Goal: Task Accomplishment & Management: Complete application form

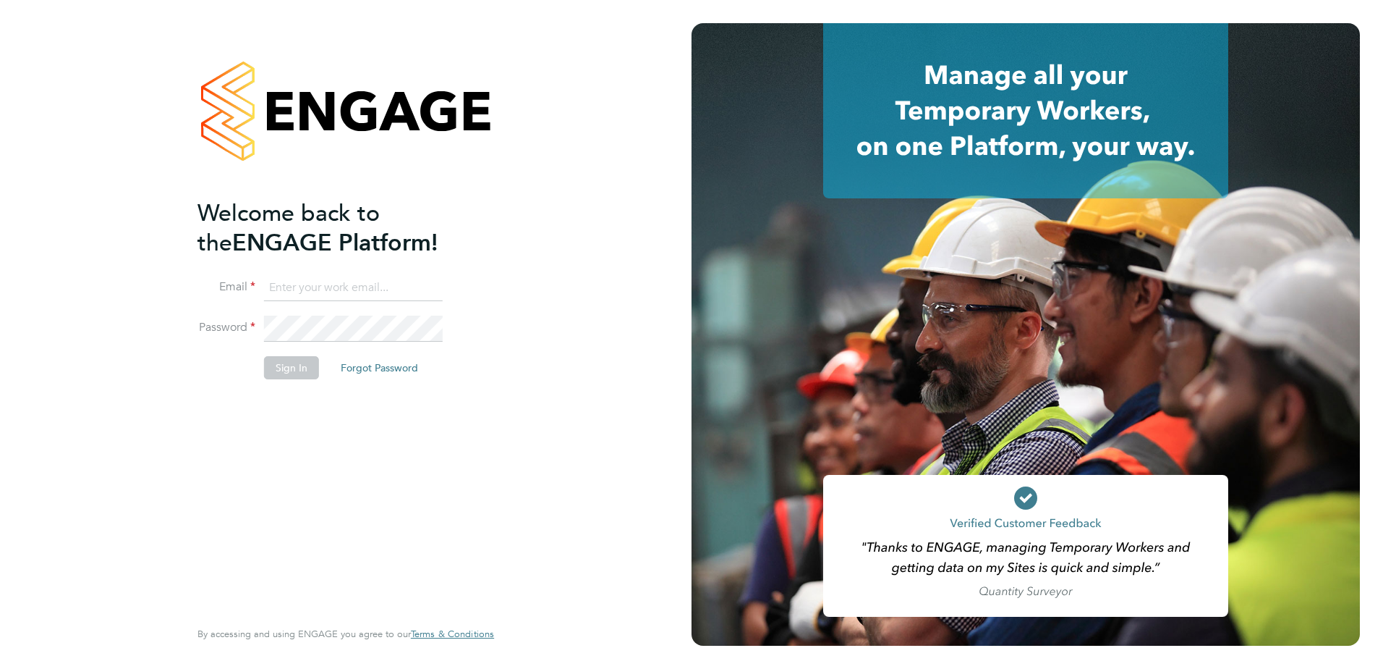
click at [283, 286] on input at bounding box center [353, 288] width 179 height 26
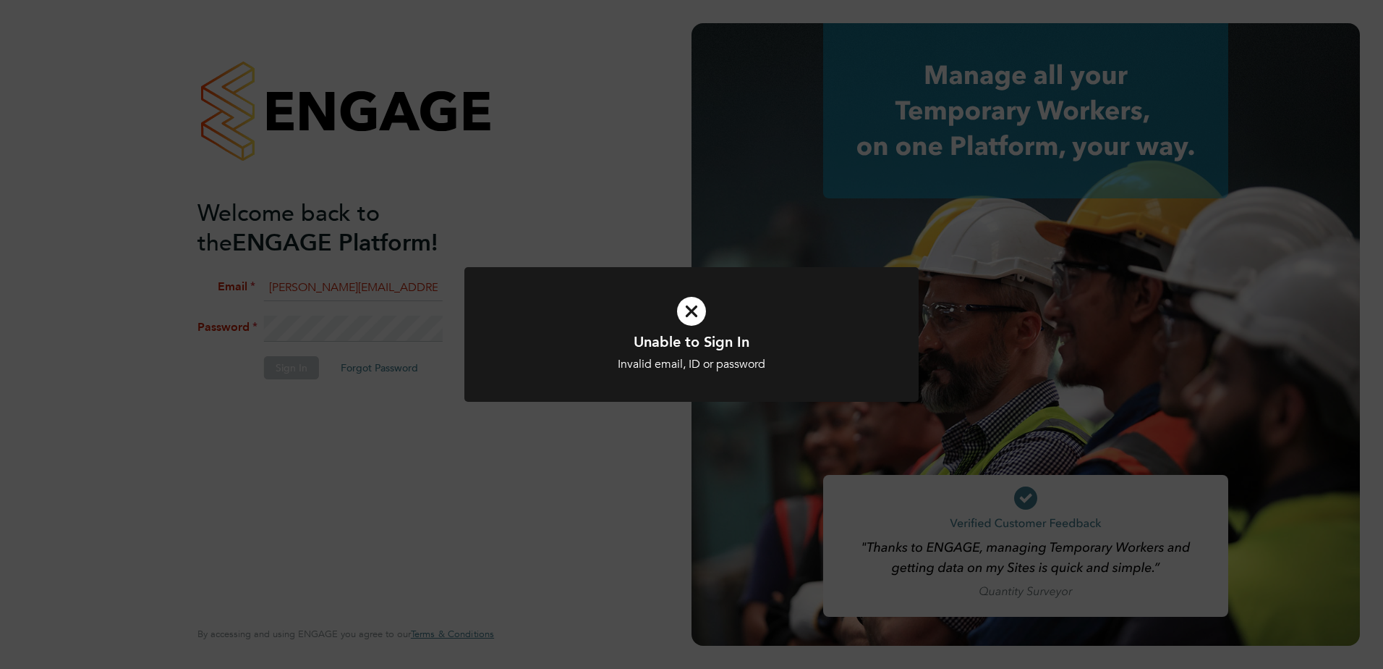
click at [404, 313] on div "Unable to Sign In Invalid email, ID or password Cancel Okay" at bounding box center [691, 334] width 1383 height 669
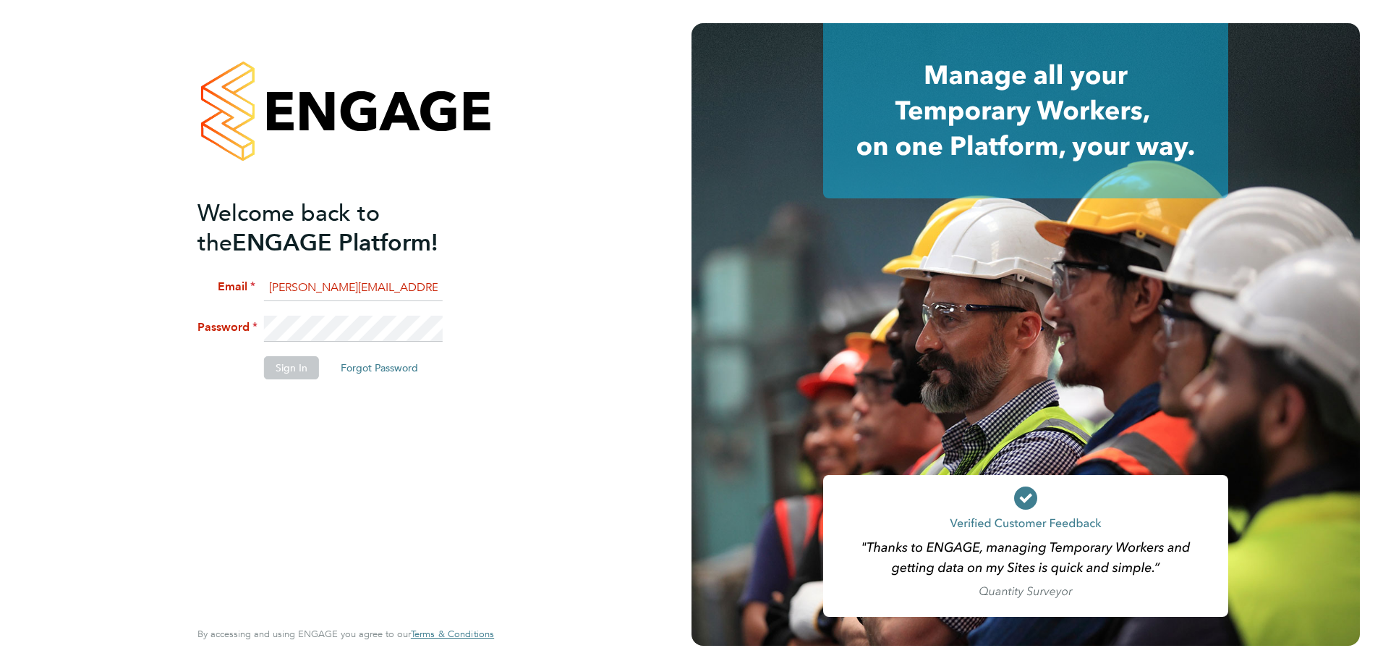
click at [373, 293] on input "amy.heap@thornbaker.co.uk" at bounding box center [353, 288] width 179 height 26
drag, startPoint x: 410, startPoint y: 284, endPoint x: 193, endPoint y: 279, distance: 217.2
click at [193, 279] on div "Welcome back to the ENGAGE Platform! Email amy.heap@thornbaker.co.uk Password S…" at bounding box center [346, 334] width 355 height 669
type input "k"
click at [300, 284] on input at bounding box center [353, 288] width 179 height 26
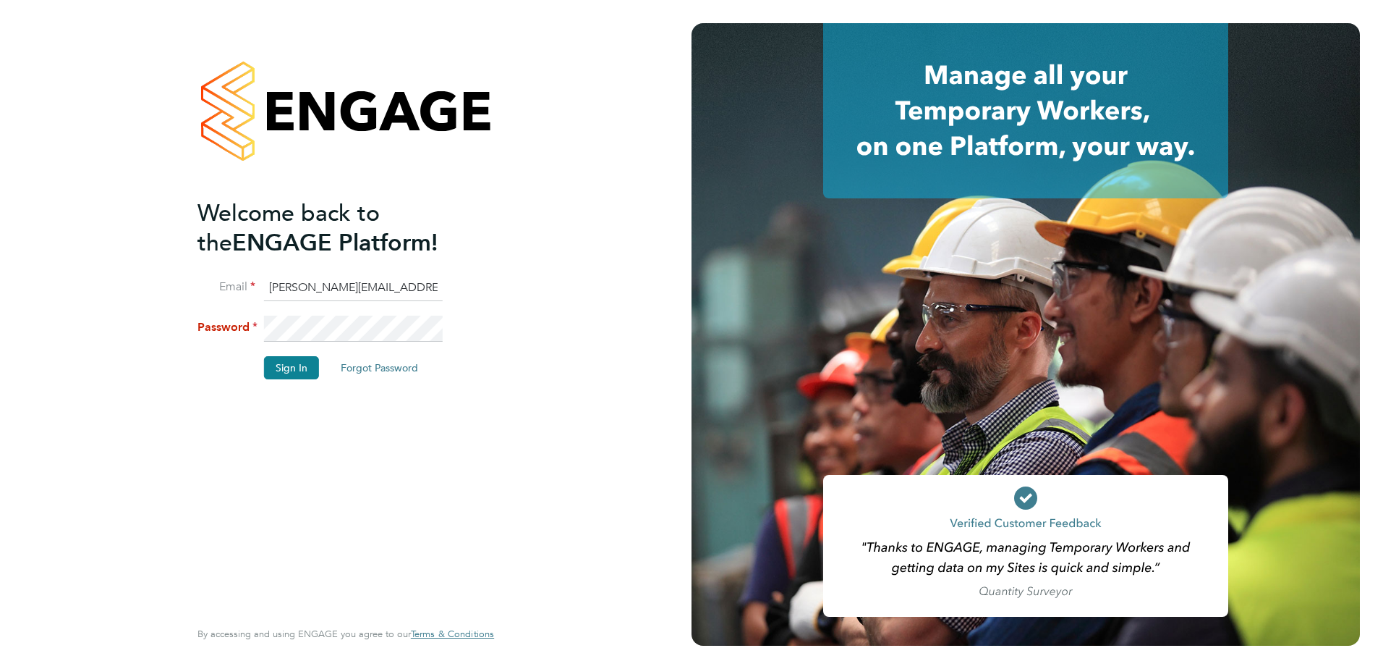
drag, startPoint x: 317, startPoint y: 287, endPoint x: 230, endPoint y: 285, distance: 86.9
click at [230, 285] on li "Email amy.heap@thornbaker.co.uk" at bounding box center [339, 295] width 282 height 41
type input "chloe.taquin@thornbaker.co.uk"
click at [290, 369] on button "Sign In" at bounding box center [291, 367] width 55 height 23
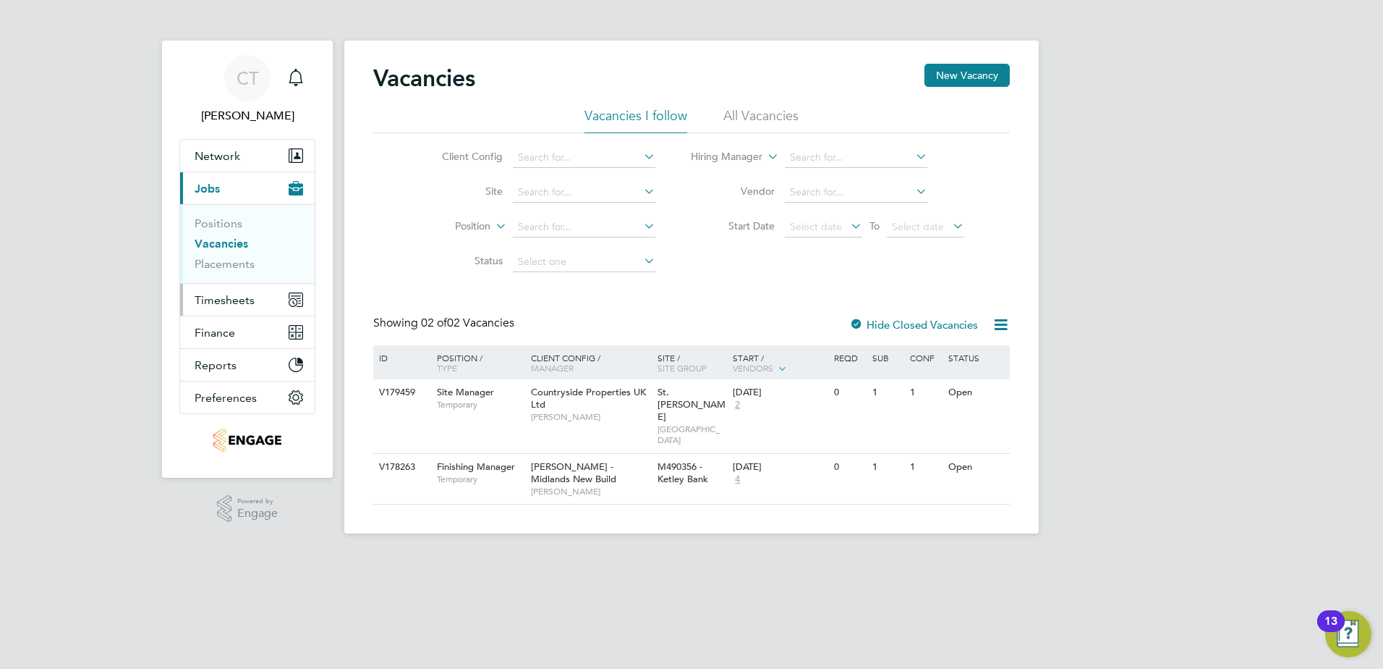
click at [220, 297] on span "Timesheets" at bounding box center [225, 300] width 60 height 14
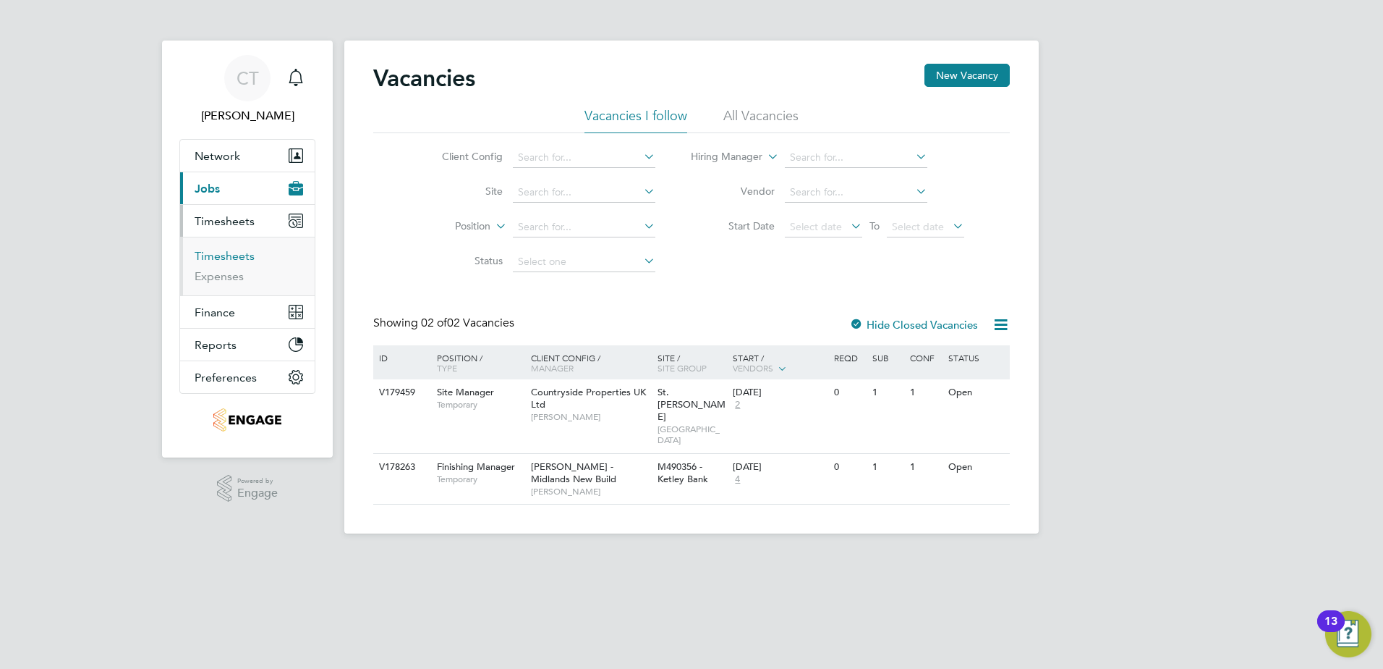
click at [223, 259] on link "Timesheets" at bounding box center [225, 256] width 60 height 14
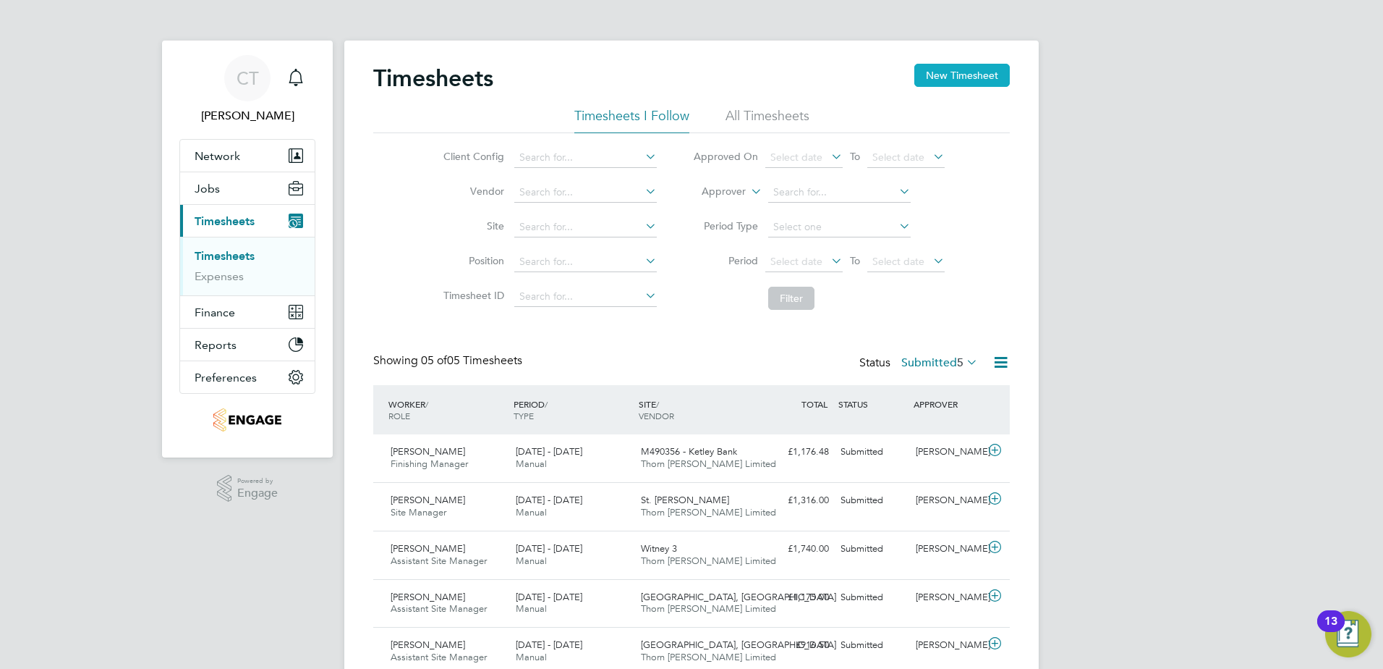
click at [945, 70] on button "New Timesheet" at bounding box center [963, 75] width 96 height 23
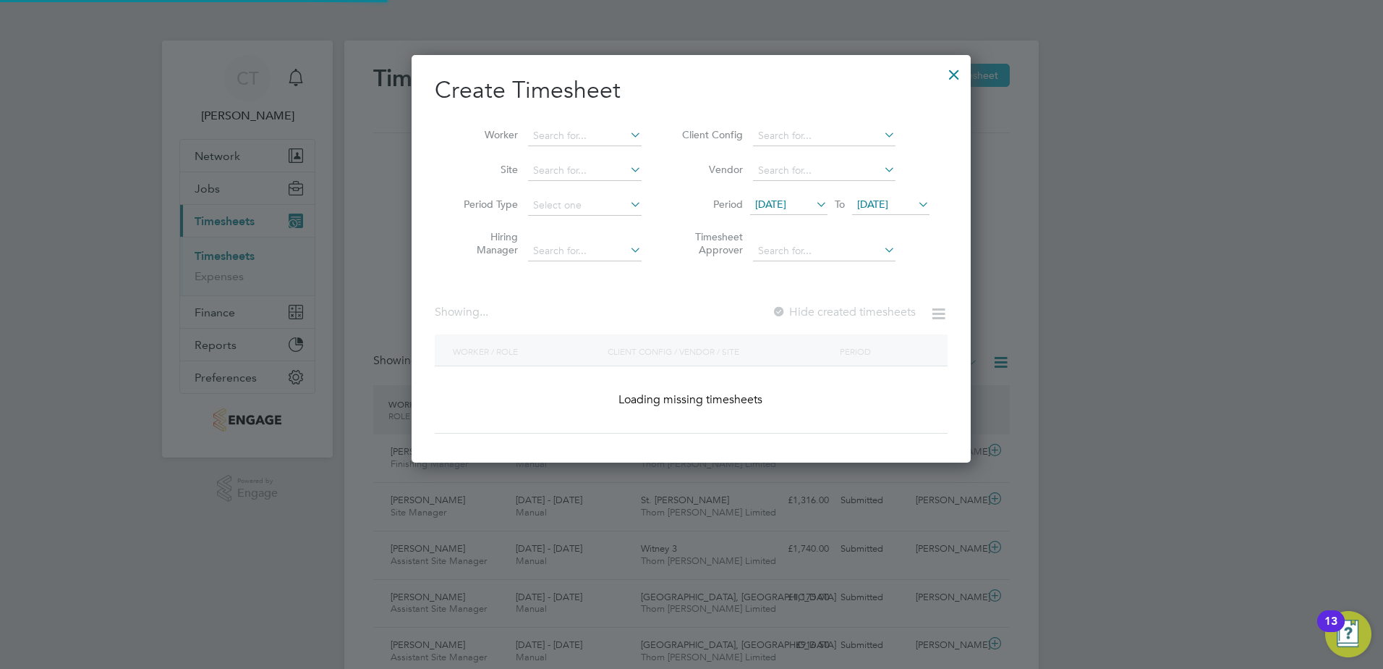
scroll to position [2156, 560]
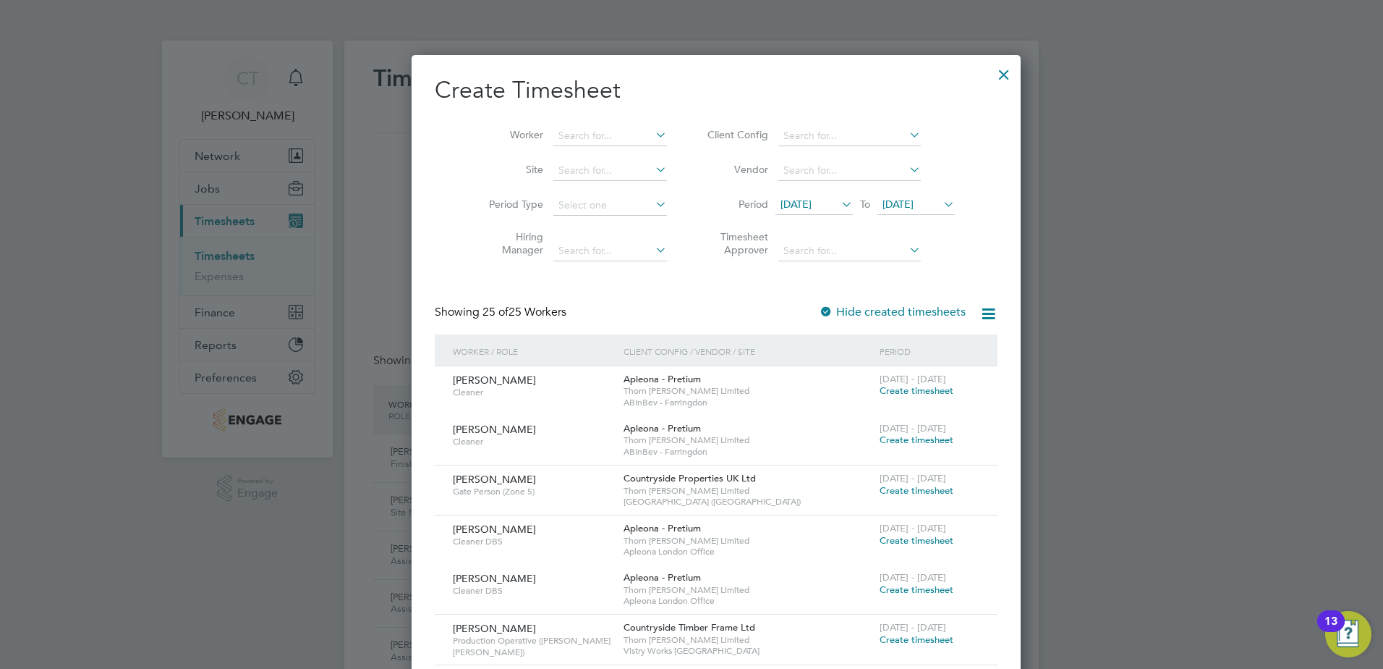
click at [839, 202] on icon at bounding box center [839, 204] width 0 height 20
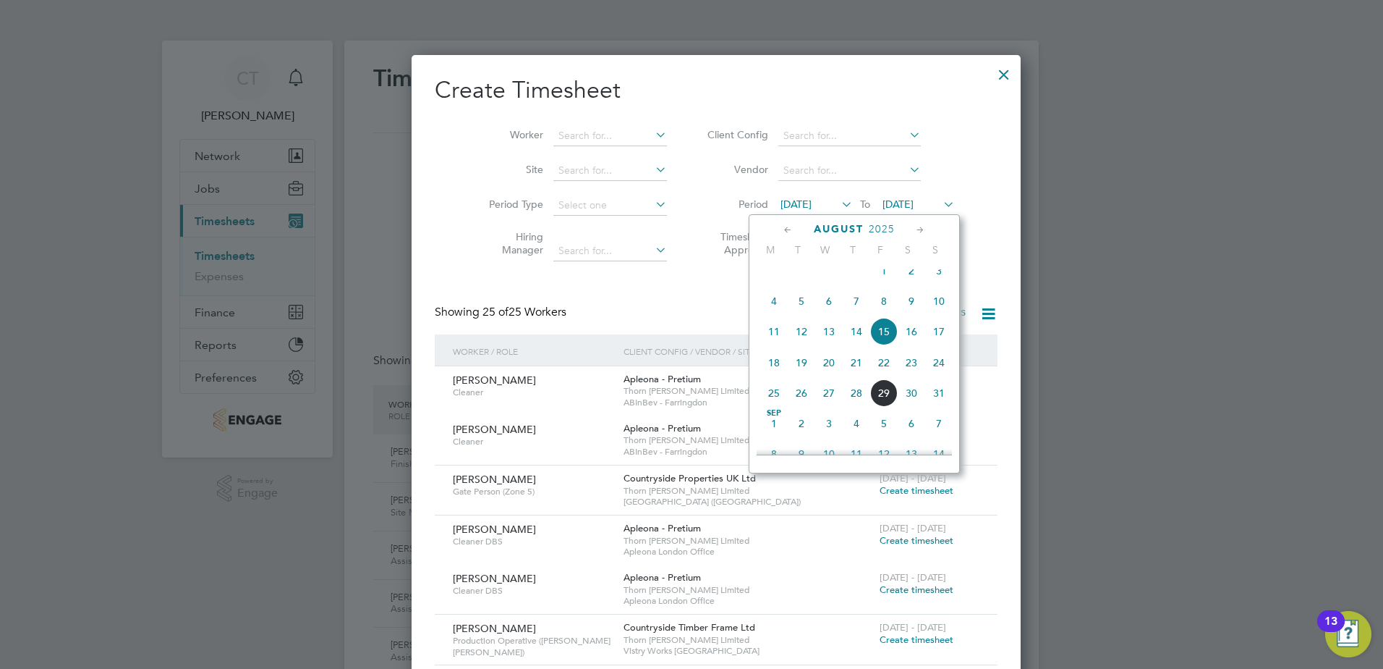
click at [772, 401] on span "25" at bounding box center [773, 392] width 27 height 27
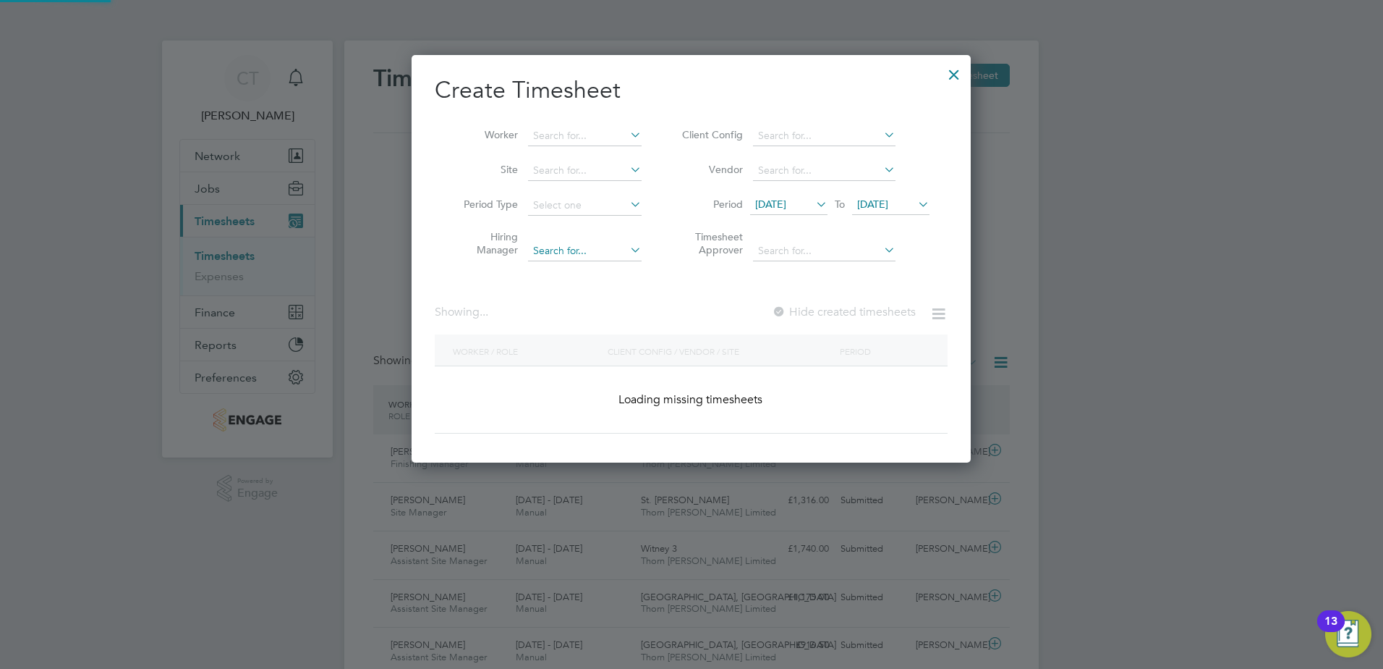
scroll to position [1883, 560]
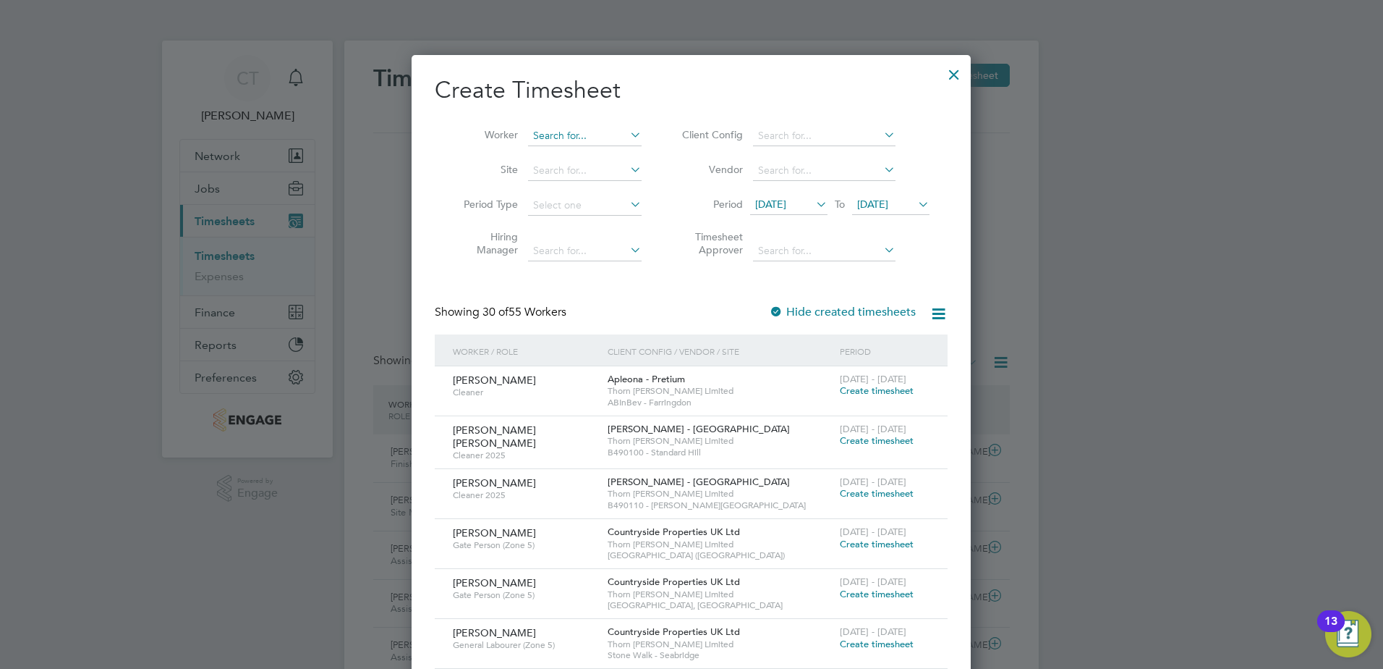
click at [550, 135] on input at bounding box center [585, 136] width 114 height 20
click at [608, 156] on li "Trev or [PERSON_NAME]" at bounding box center [590, 155] width 126 height 20
type input "[PERSON_NAME]"
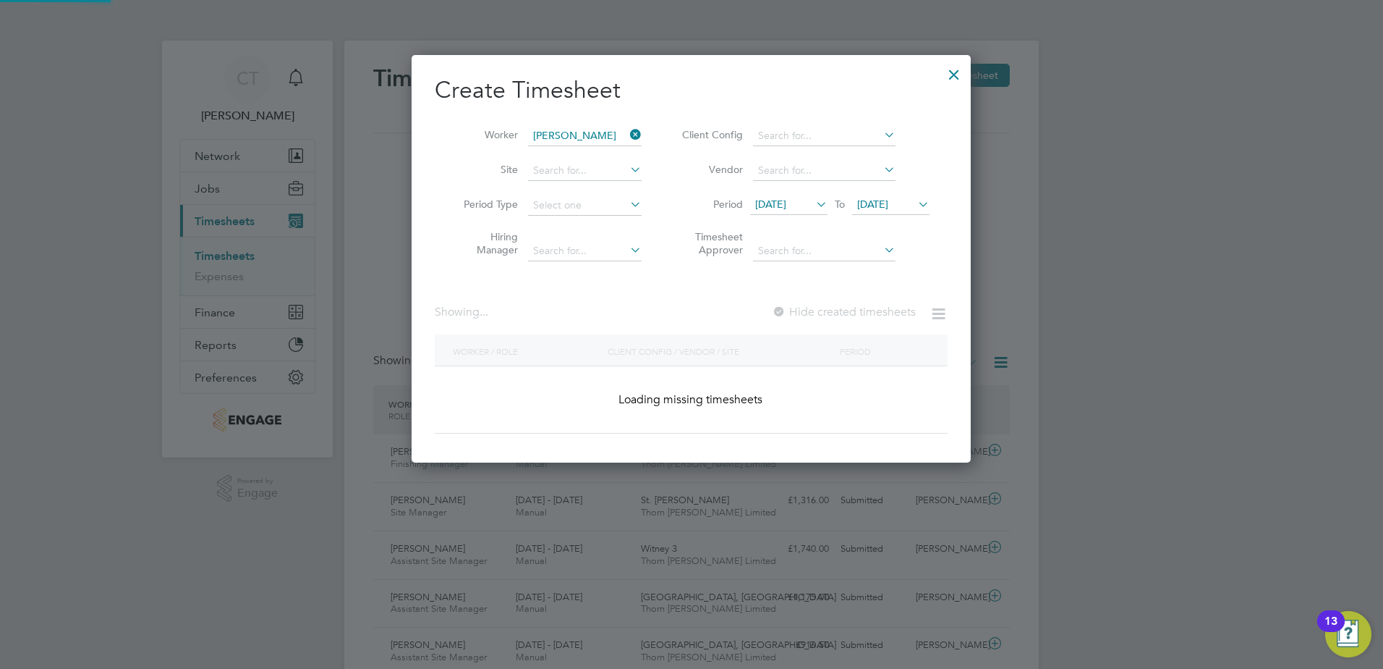
scroll to position [408, 560]
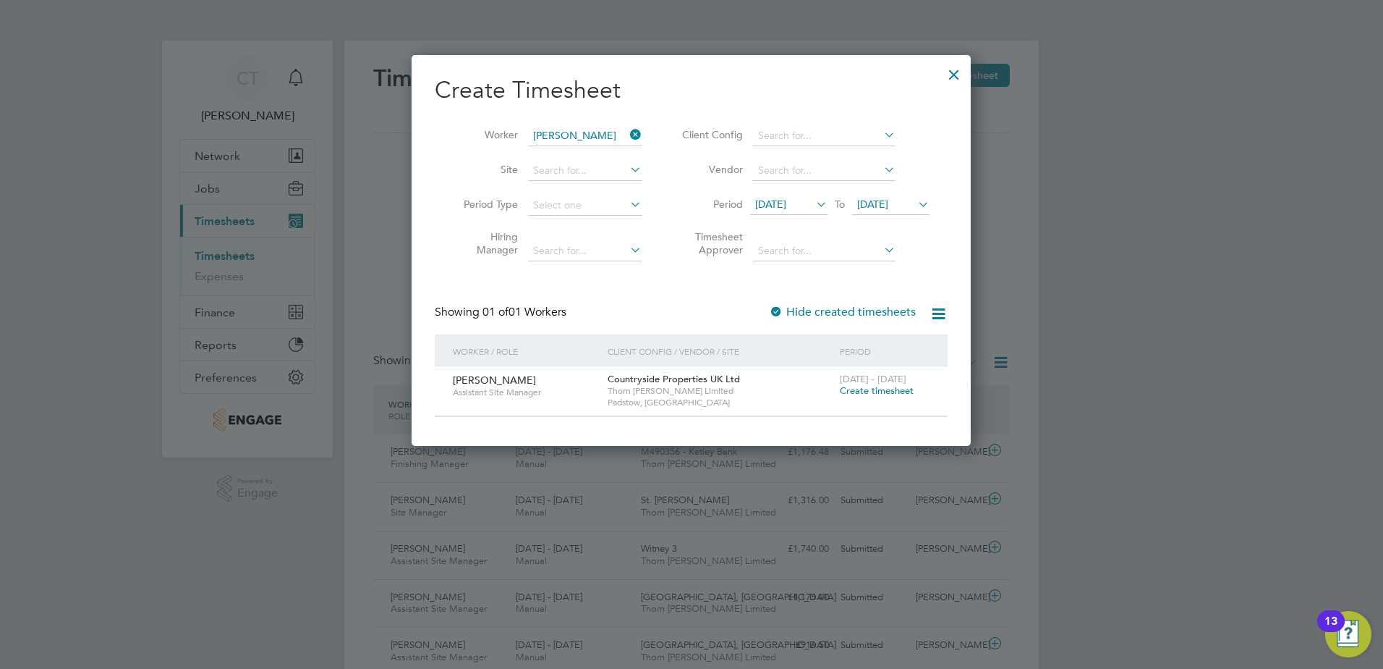
click at [893, 389] on span "Create timesheet" at bounding box center [877, 390] width 74 height 12
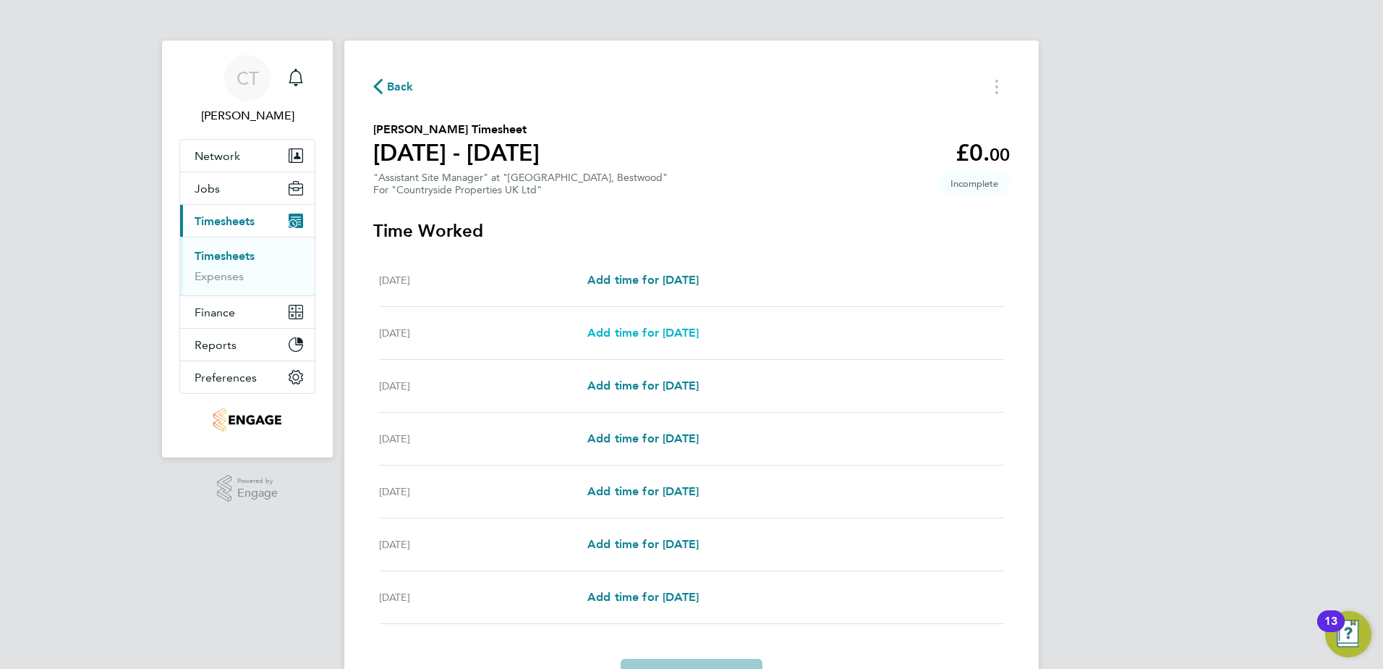
click at [654, 331] on span "Add time for [DATE]" at bounding box center [643, 333] width 111 height 14
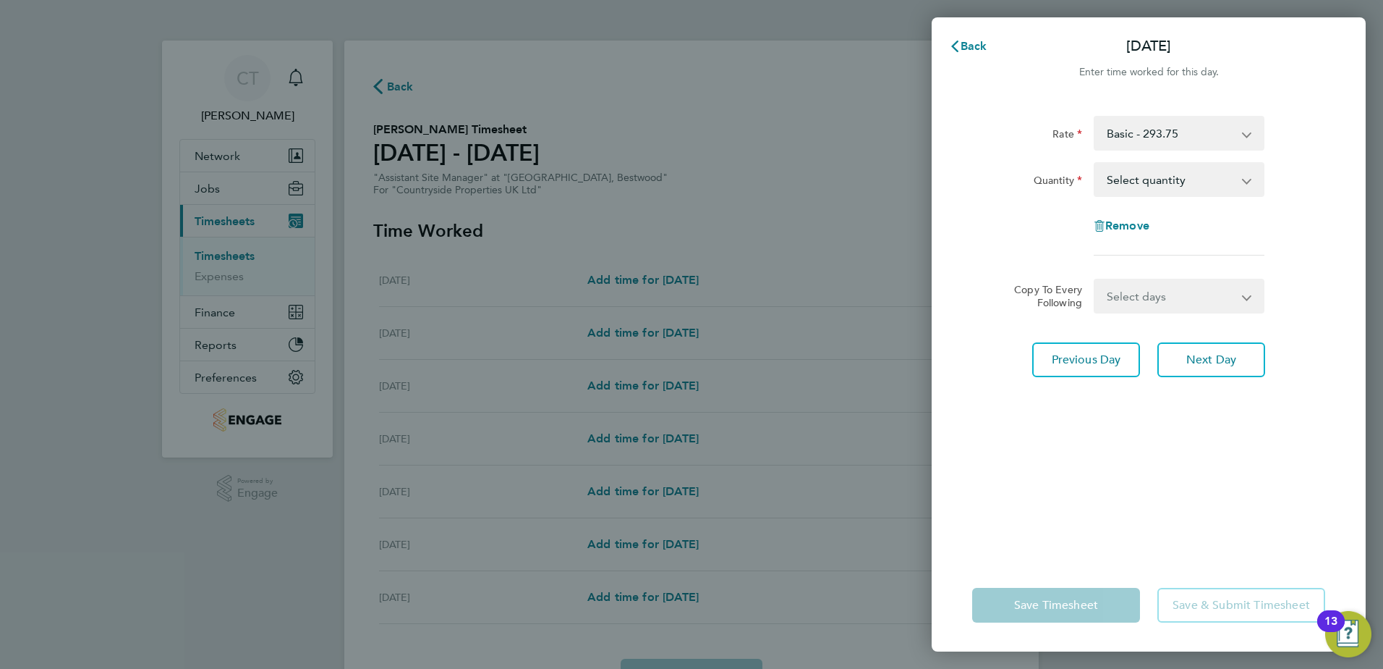
click at [1172, 186] on select "Select quantity 0.5 1" at bounding box center [1171, 180] width 151 height 32
select select "1"
click at [1096, 164] on select "Select quantity 0.5 1" at bounding box center [1171, 180] width 151 height 32
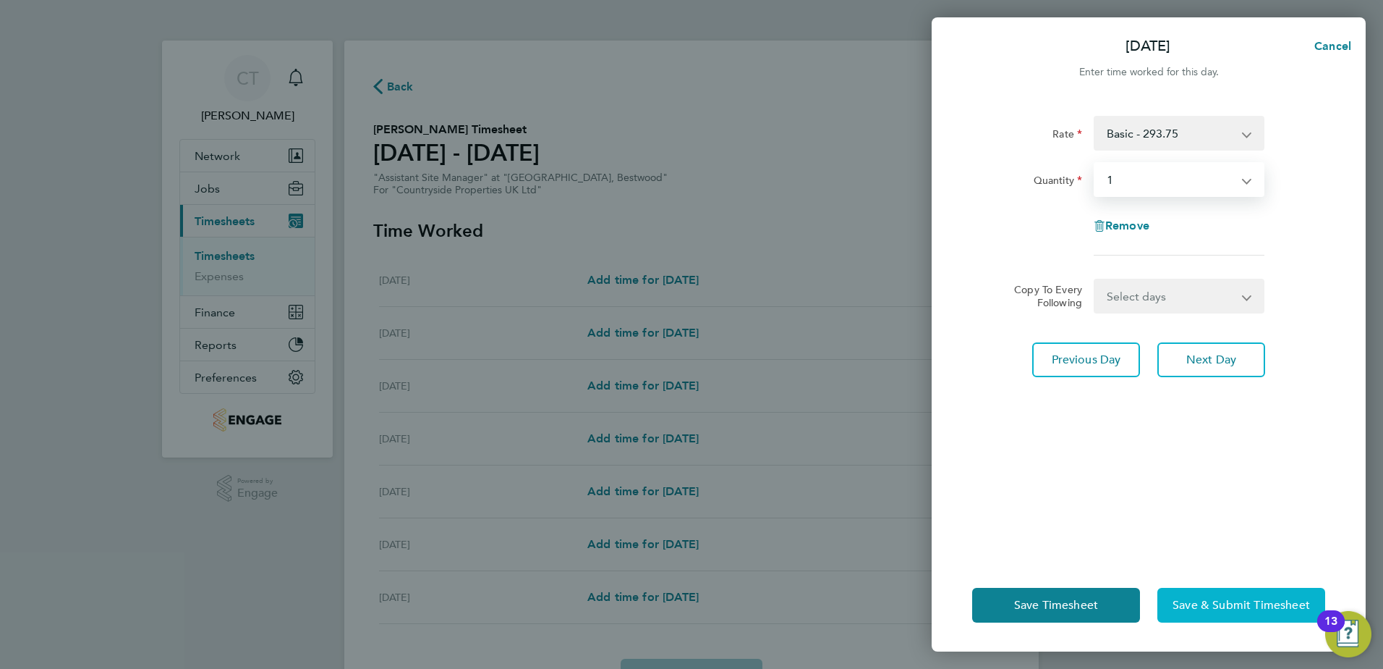
click at [1194, 604] on span "Save & Submit Timesheet" at bounding box center [1241, 605] width 137 height 14
